Goal: Navigation & Orientation: Understand site structure

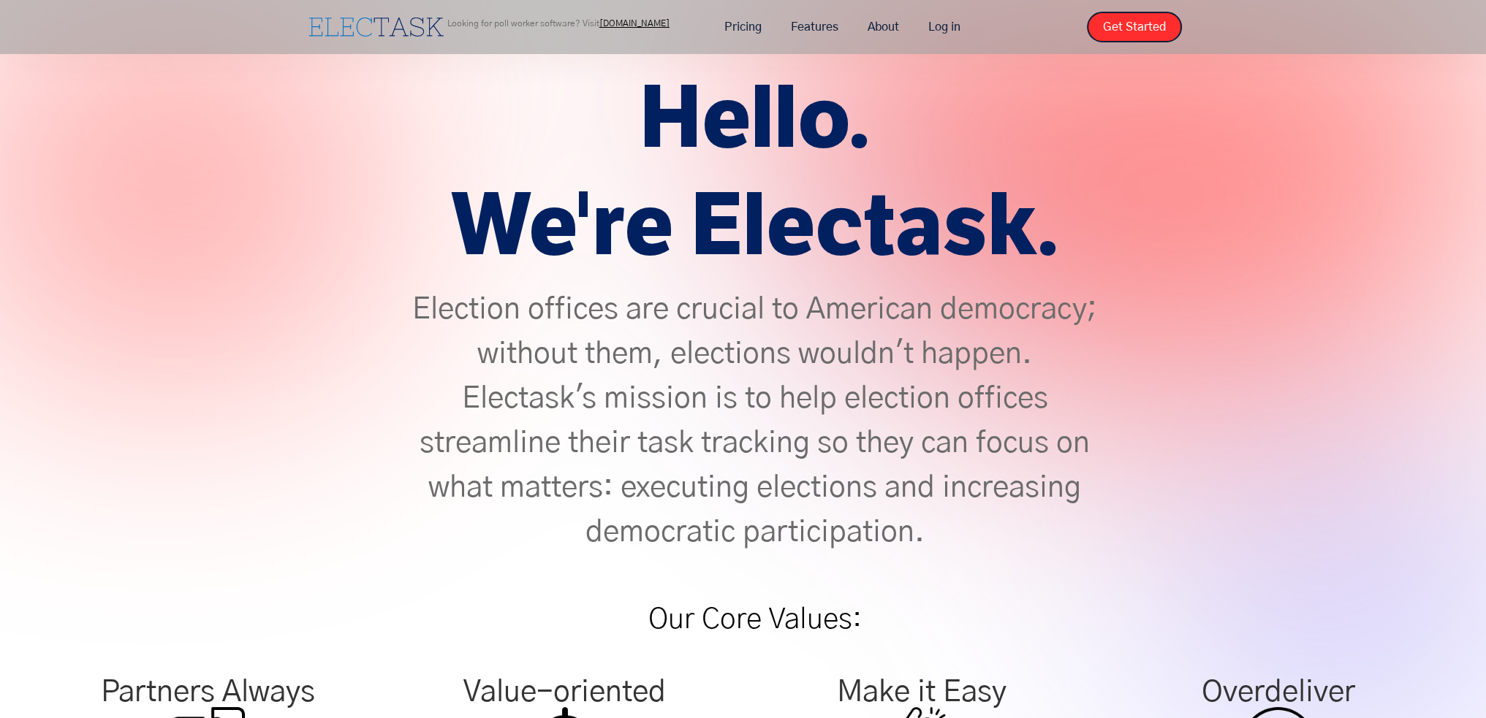
scroll to position [1, 0]
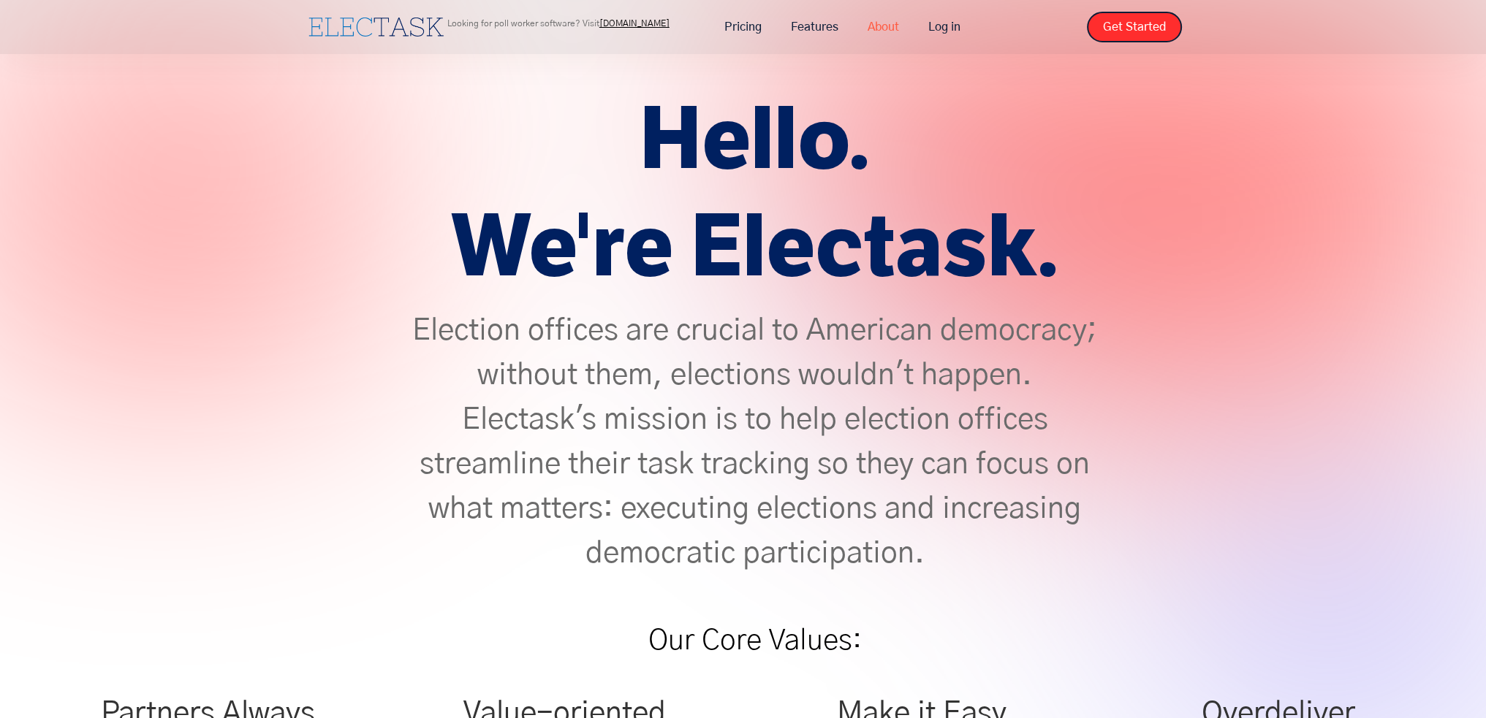
click at [889, 18] on link "About" at bounding box center [883, 27] width 61 height 31
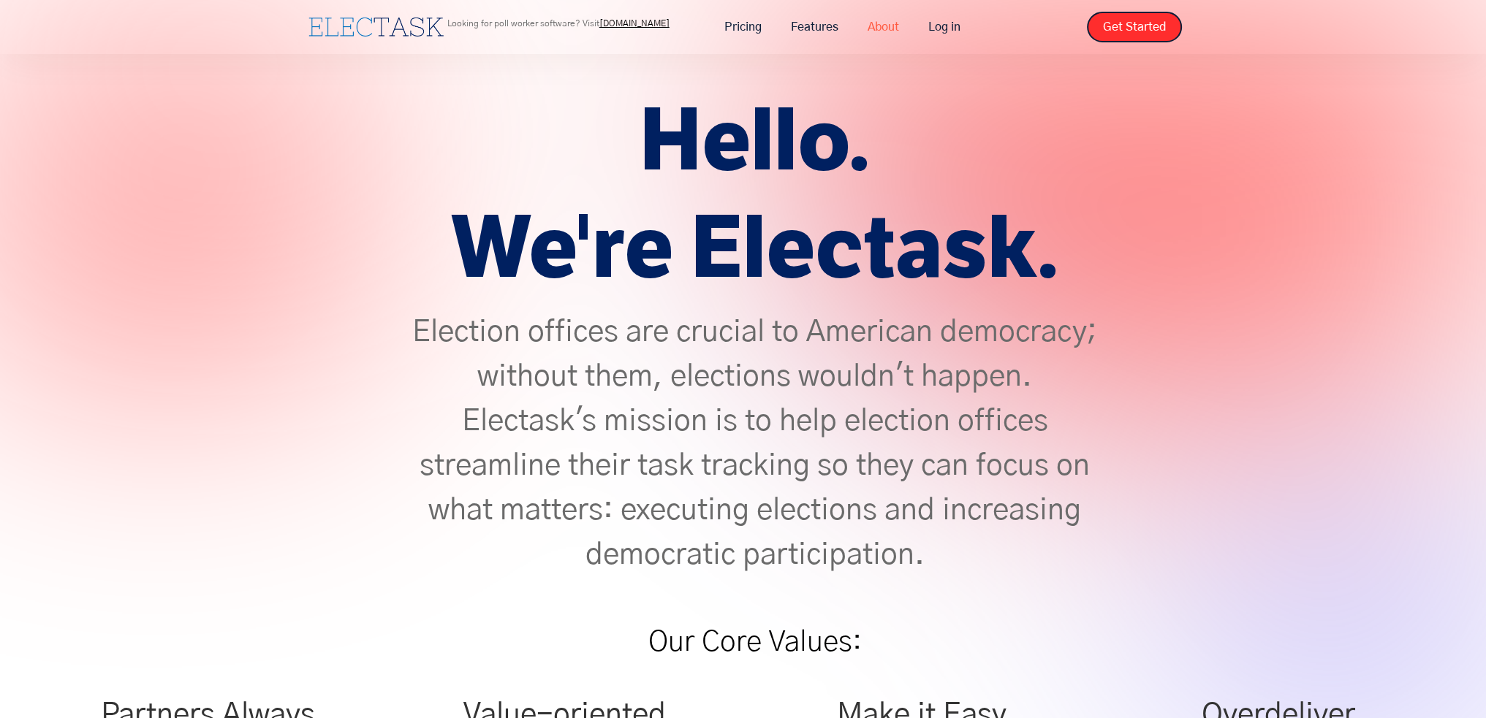
click at [870, 26] on link "About" at bounding box center [883, 27] width 61 height 31
click at [734, 23] on link "Pricing" at bounding box center [743, 27] width 67 height 31
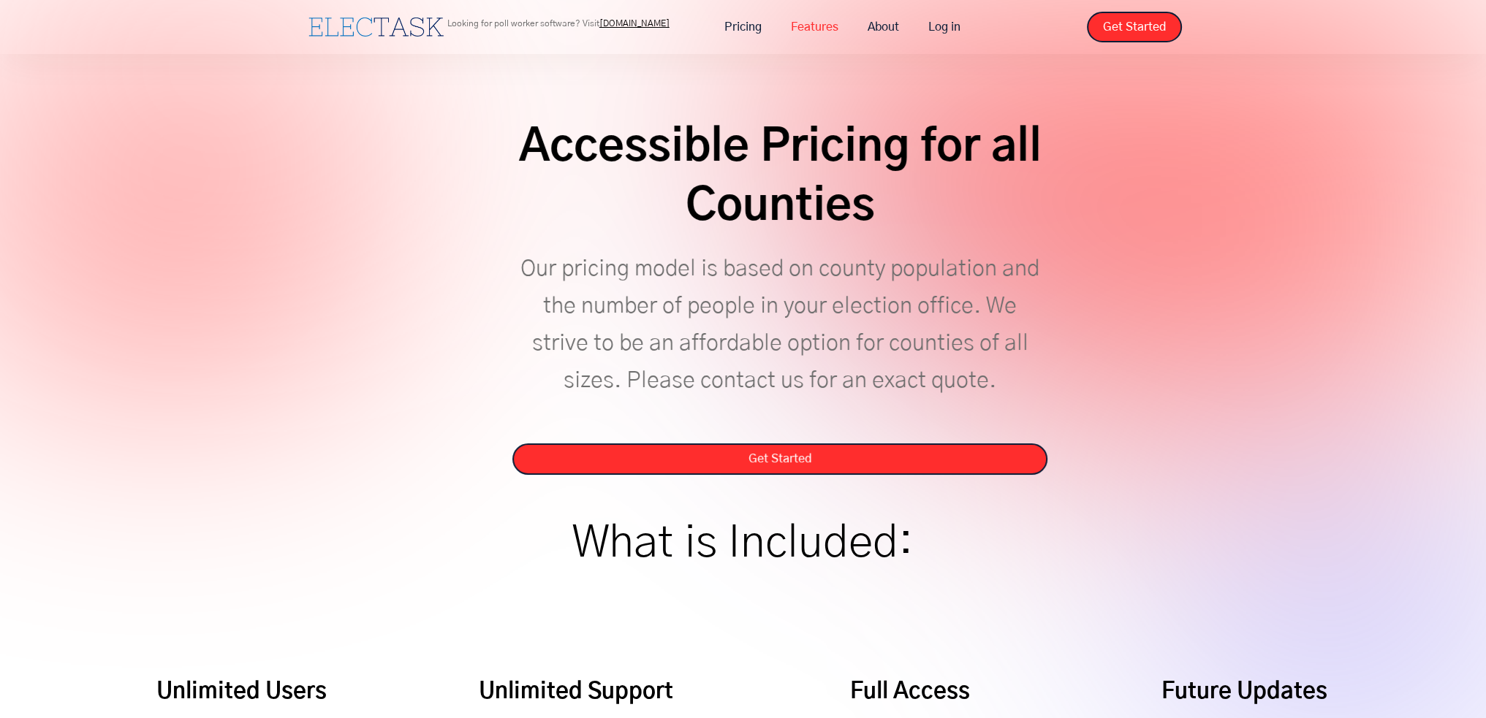
click at [817, 24] on link "Features" at bounding box center [814, 27] width 77 height 31
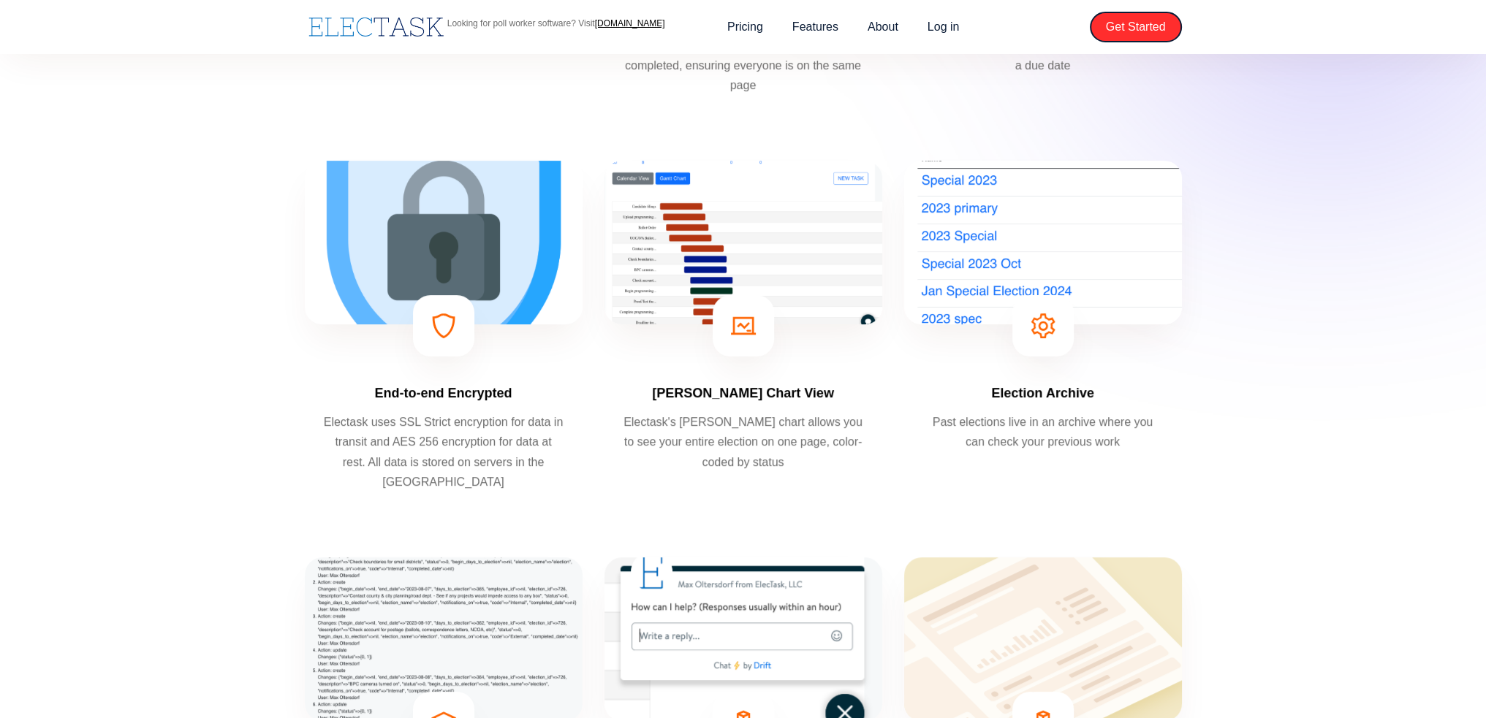
scroll to position [804, 0]
